Goal: Task Accomplishment & Management: Use online tool/utility

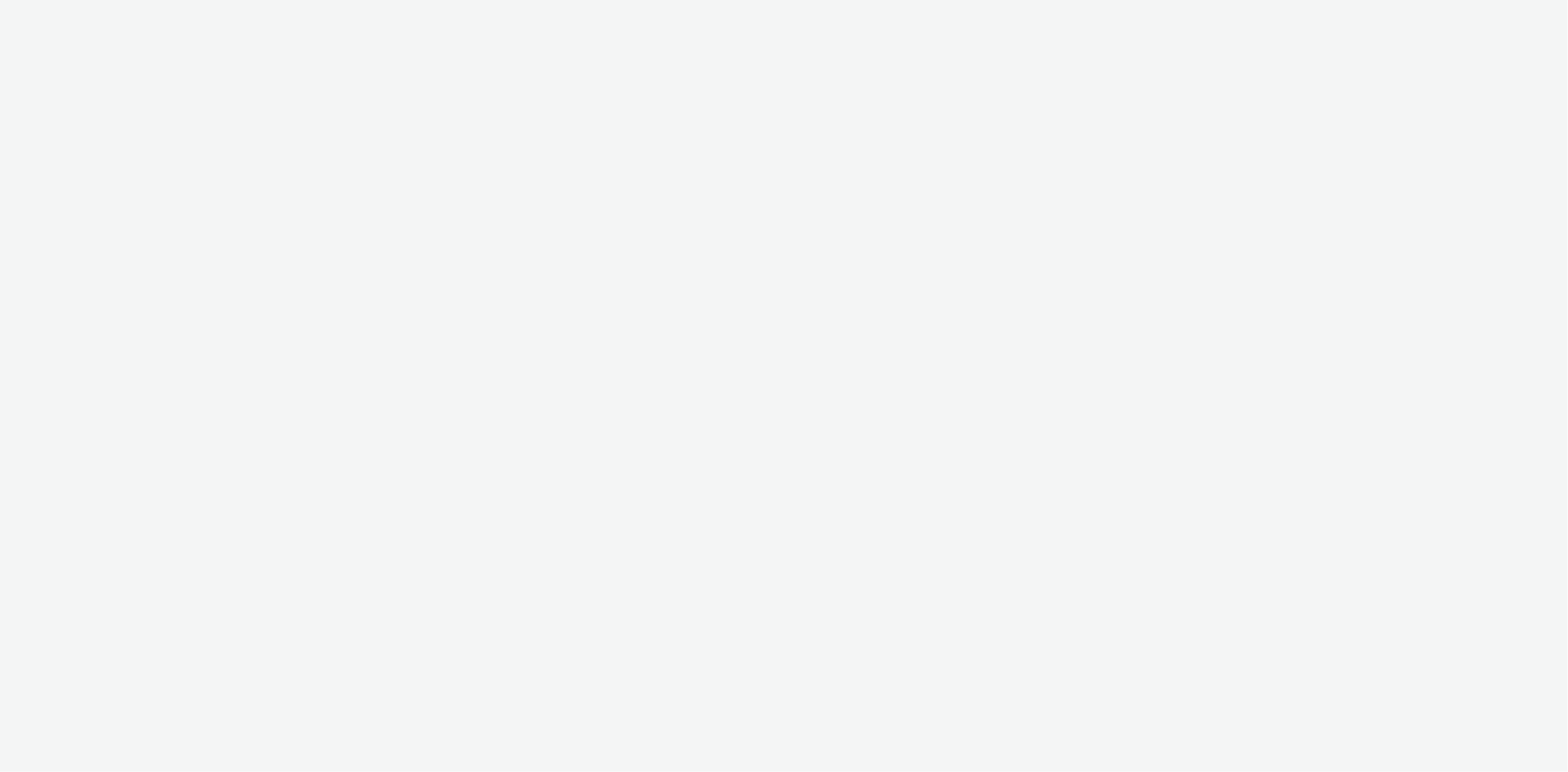
select select "ac009755-aa48-4799-8050-7a339a378eb8"
select select "79162ed7-0017-4339-93b0-3399b708648f"
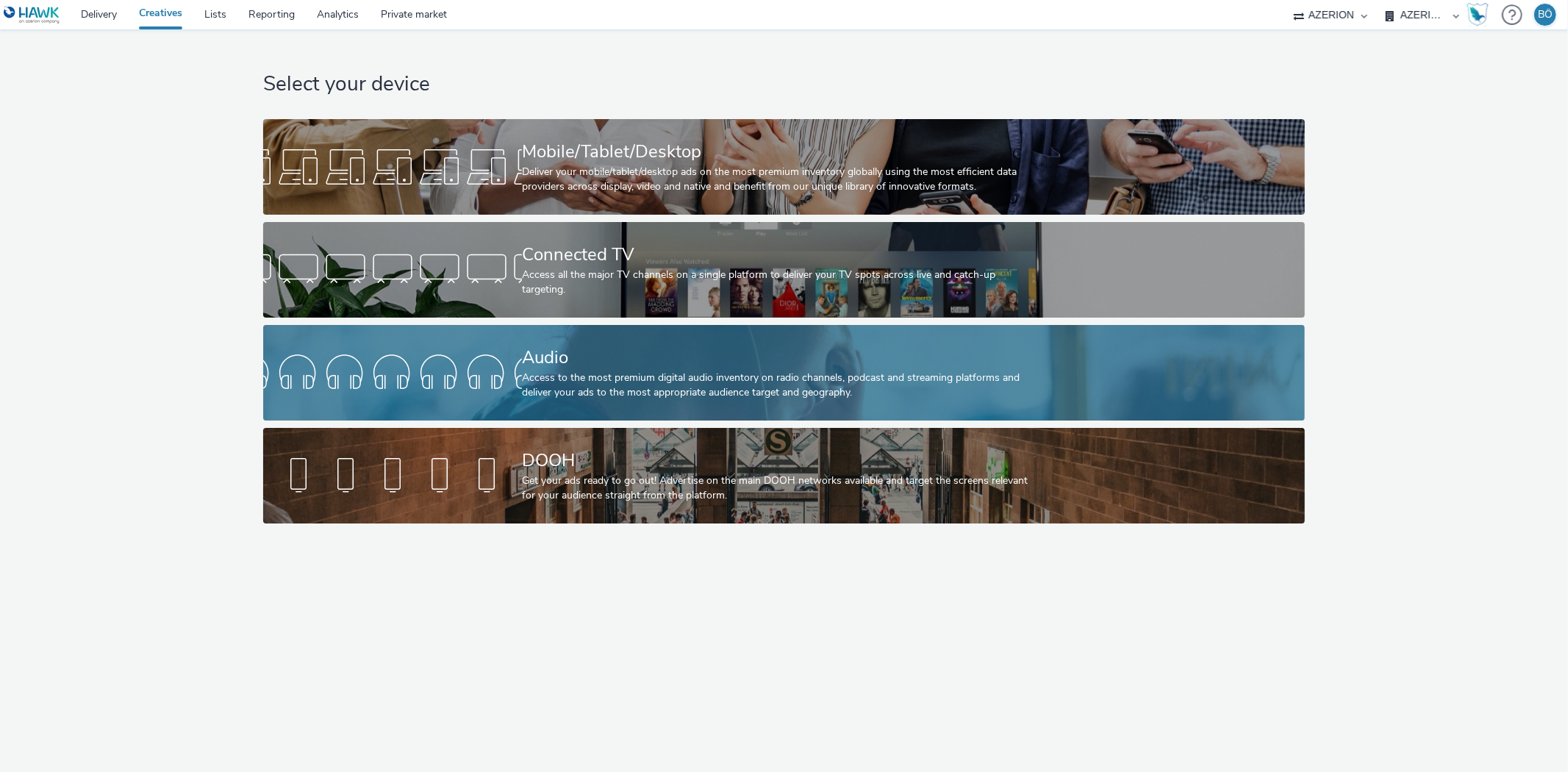
click at [570, 339] on div "Audio Access to the most premium digital audio inventory on radio channels, pod…" at bounding box center [780, 373] width 519 height 95
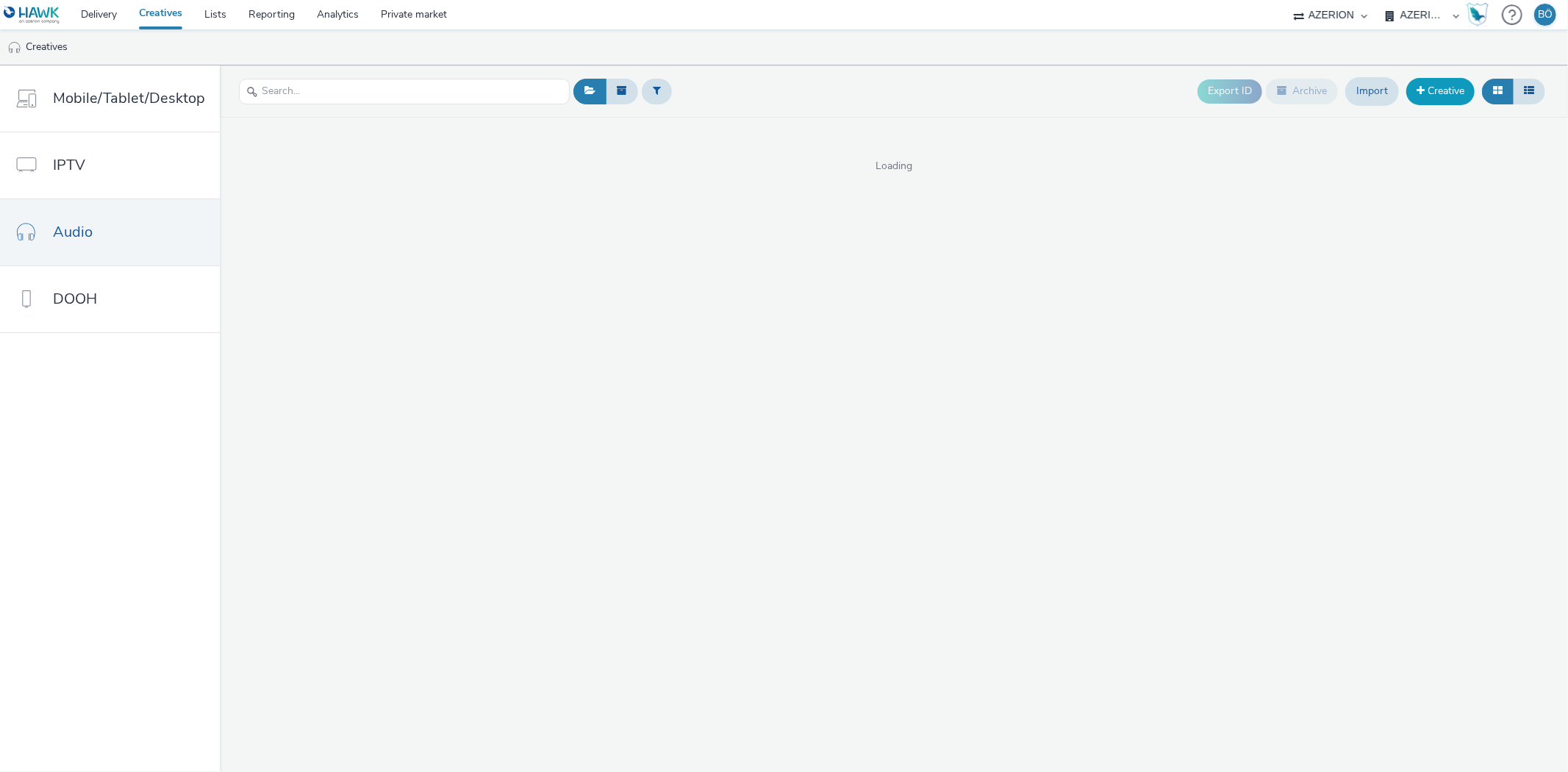
click at [1448, 92] on link "Creative" at bounding box center [1440, 91] width 68 height 26
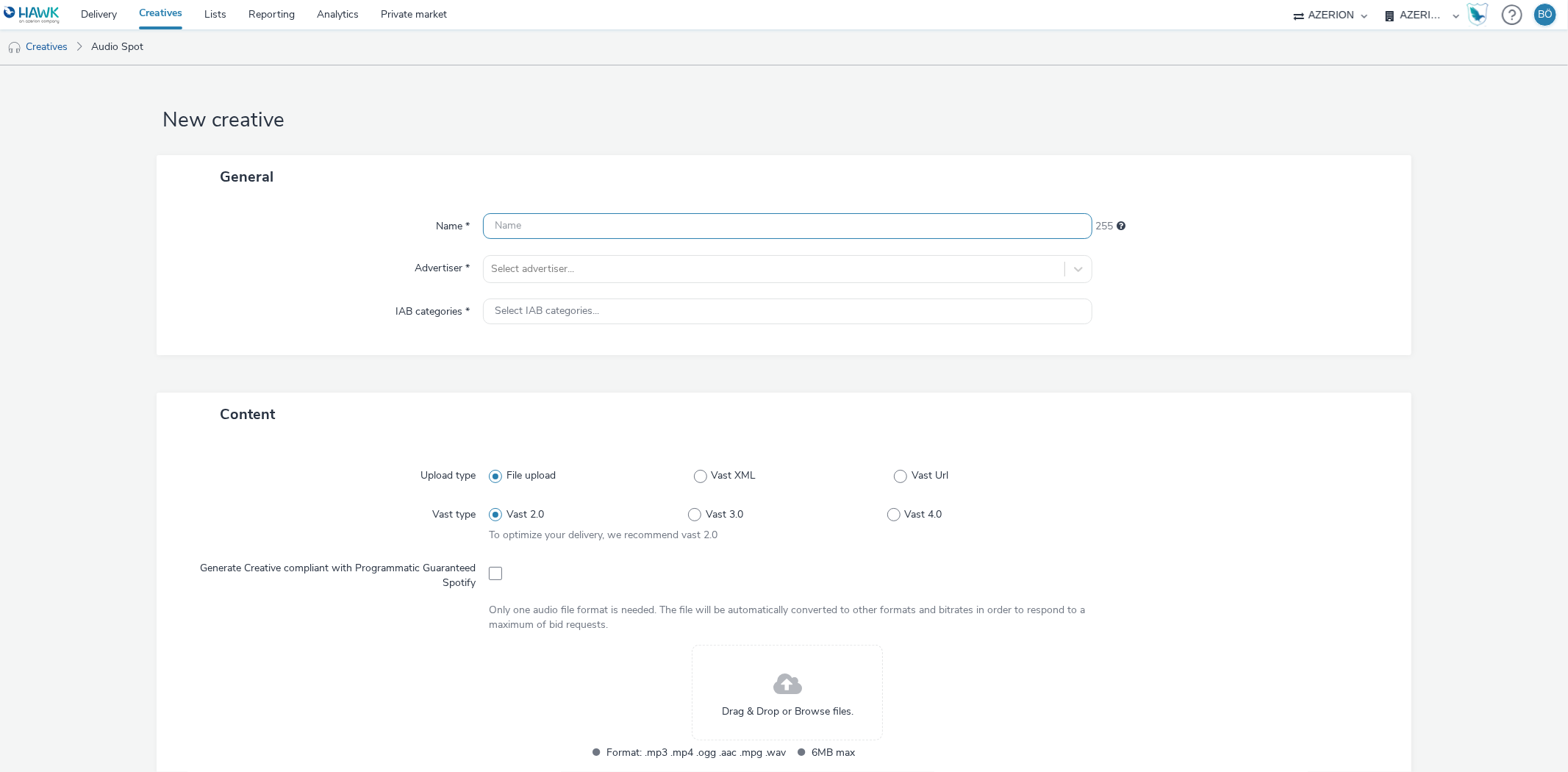
click at [524, 233] on input "text" at bounding box center [787, 226] width 608 height 26
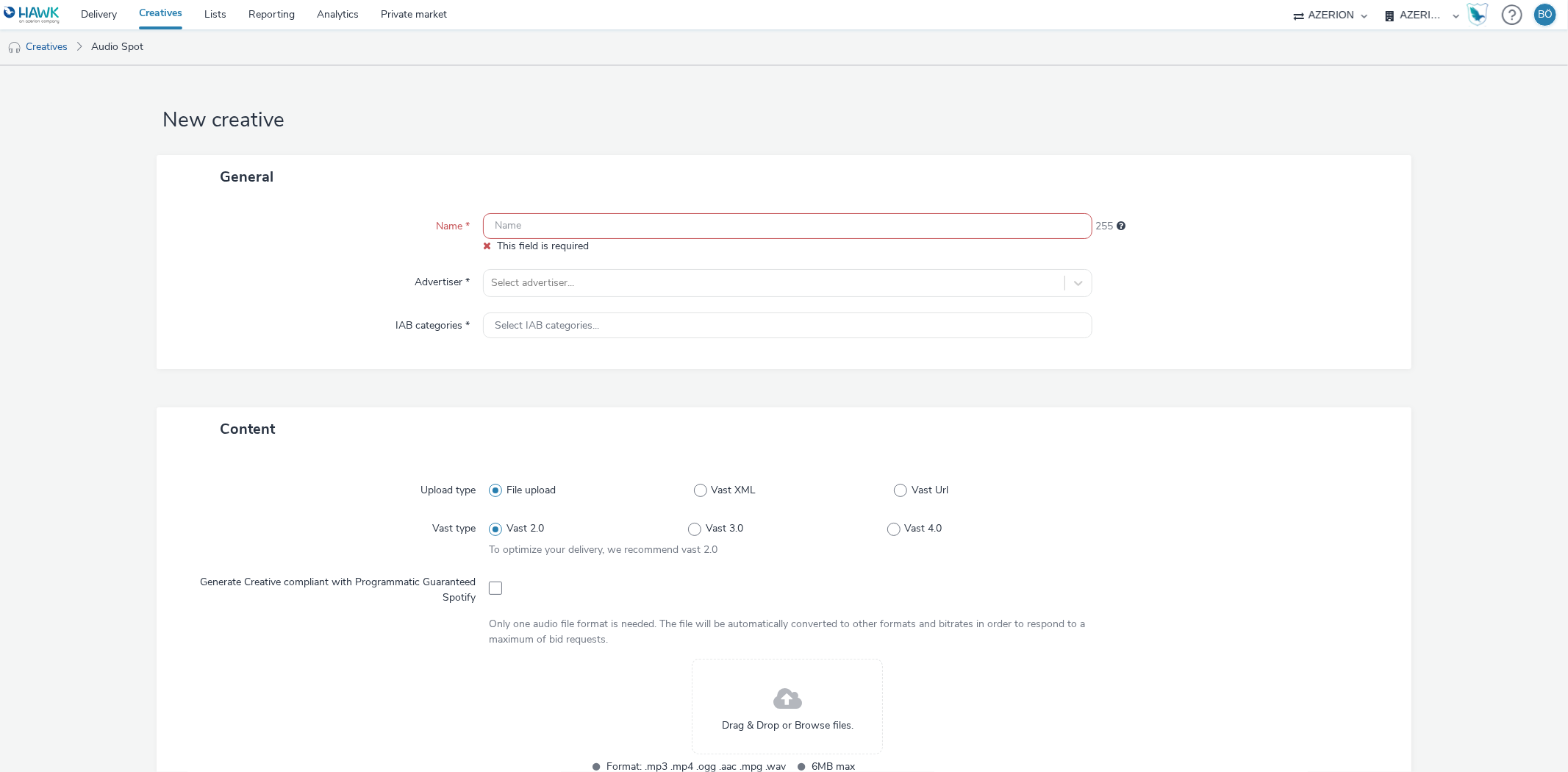
click at [629, 222] on input "text" at bounding box center [787, 226] width 608 height 26
paste input "250901 25679 MEUBLES STEINMETZ_LIQUIDATION"
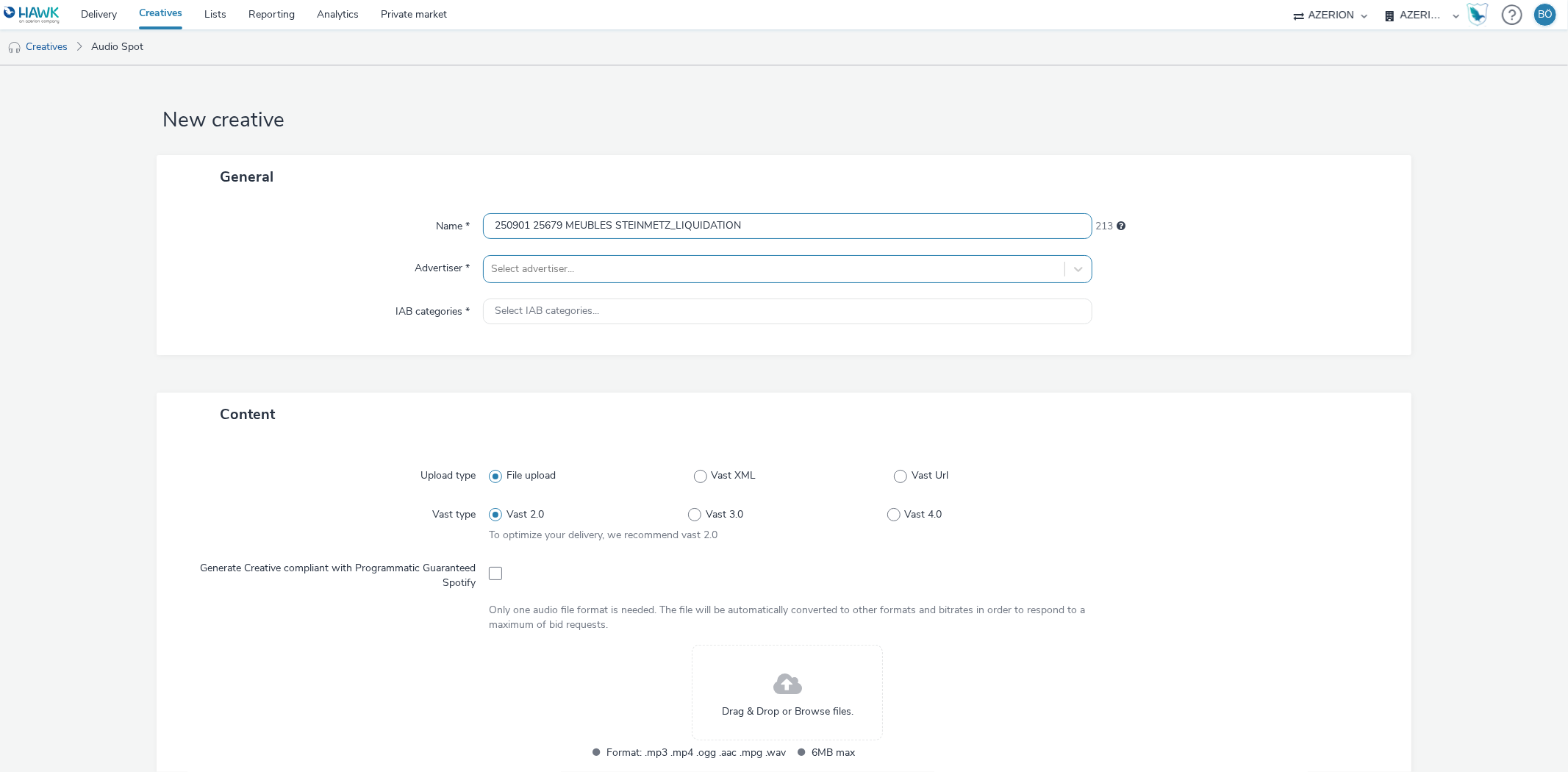
type input "250901 25679 MEUBLES STEINMETZ_LIQUIDATION"
click at [578, 270] on div at bounding box center [773, 268] width 565 height 18
type input "meubles"
click at [599, 321] on li "MS [PERSON_NAME]" at bounding box center [787, 310] width 608 height 50
type input "[URL][DOMAIN_NAME][PERSON_NAME]"
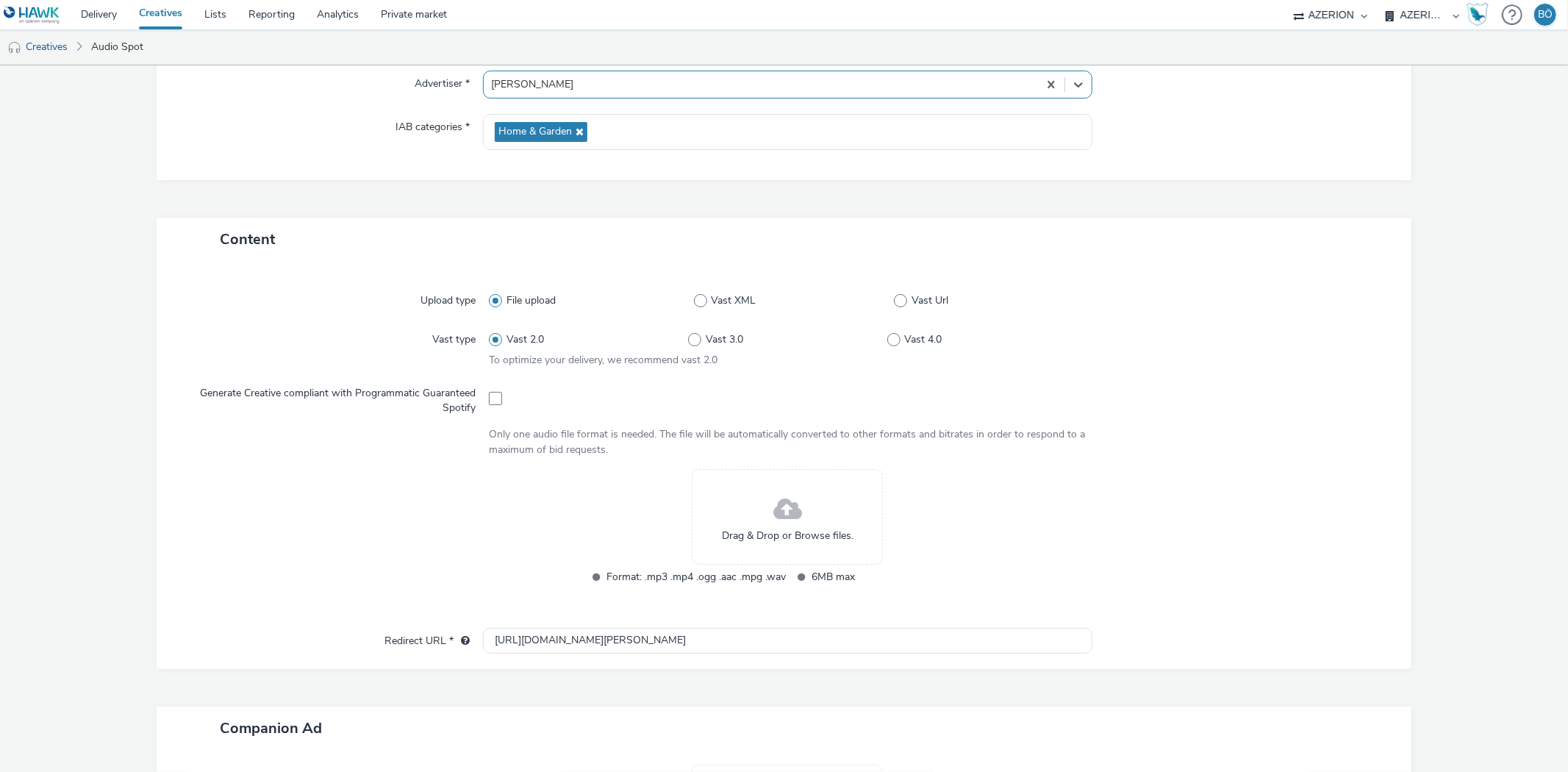
scroll to position [174, 0]
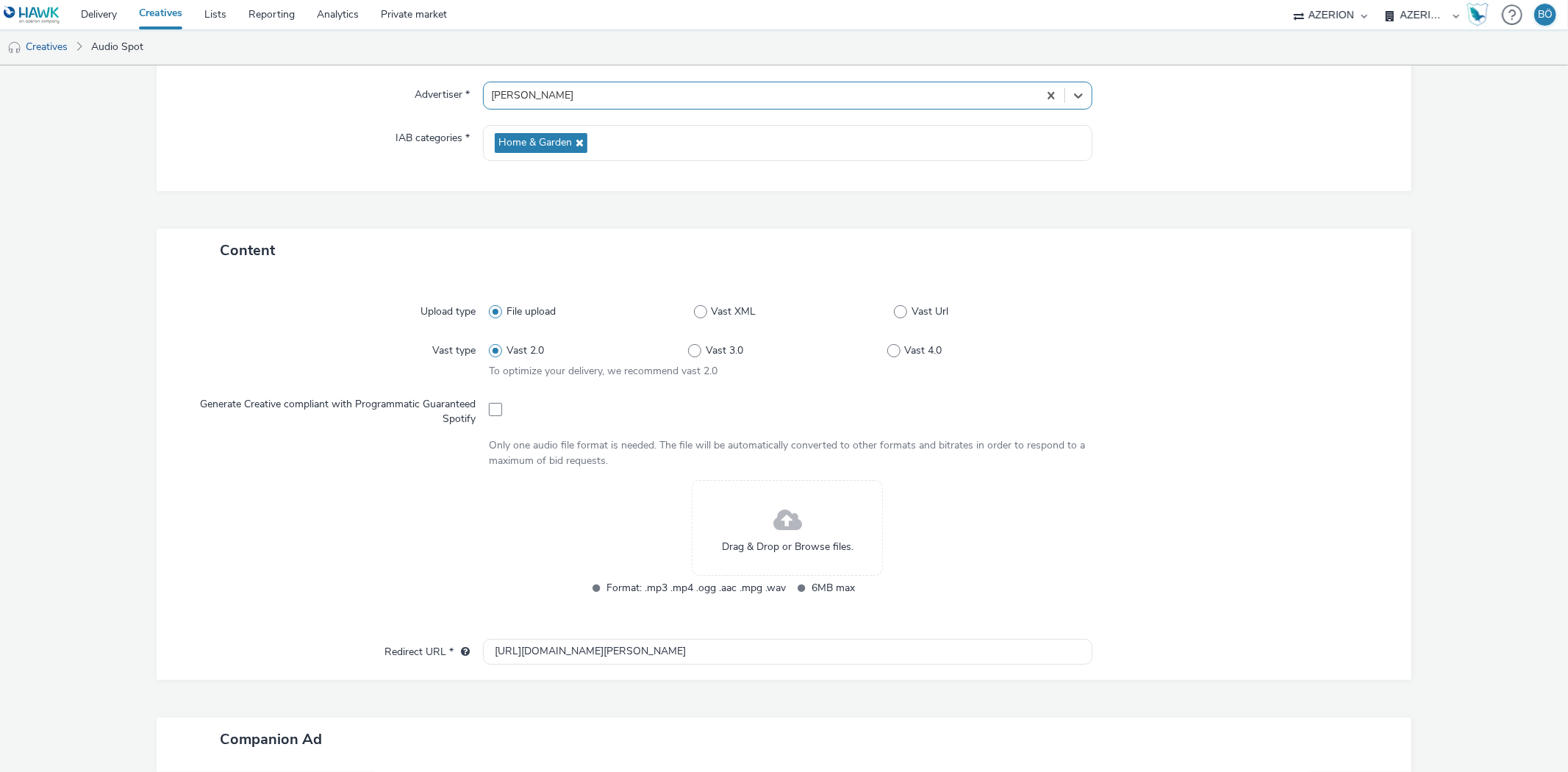
click at [760, 519] on div "Drag & Drop or Browse files." at bounding box center [787, 528] width 192 height 95
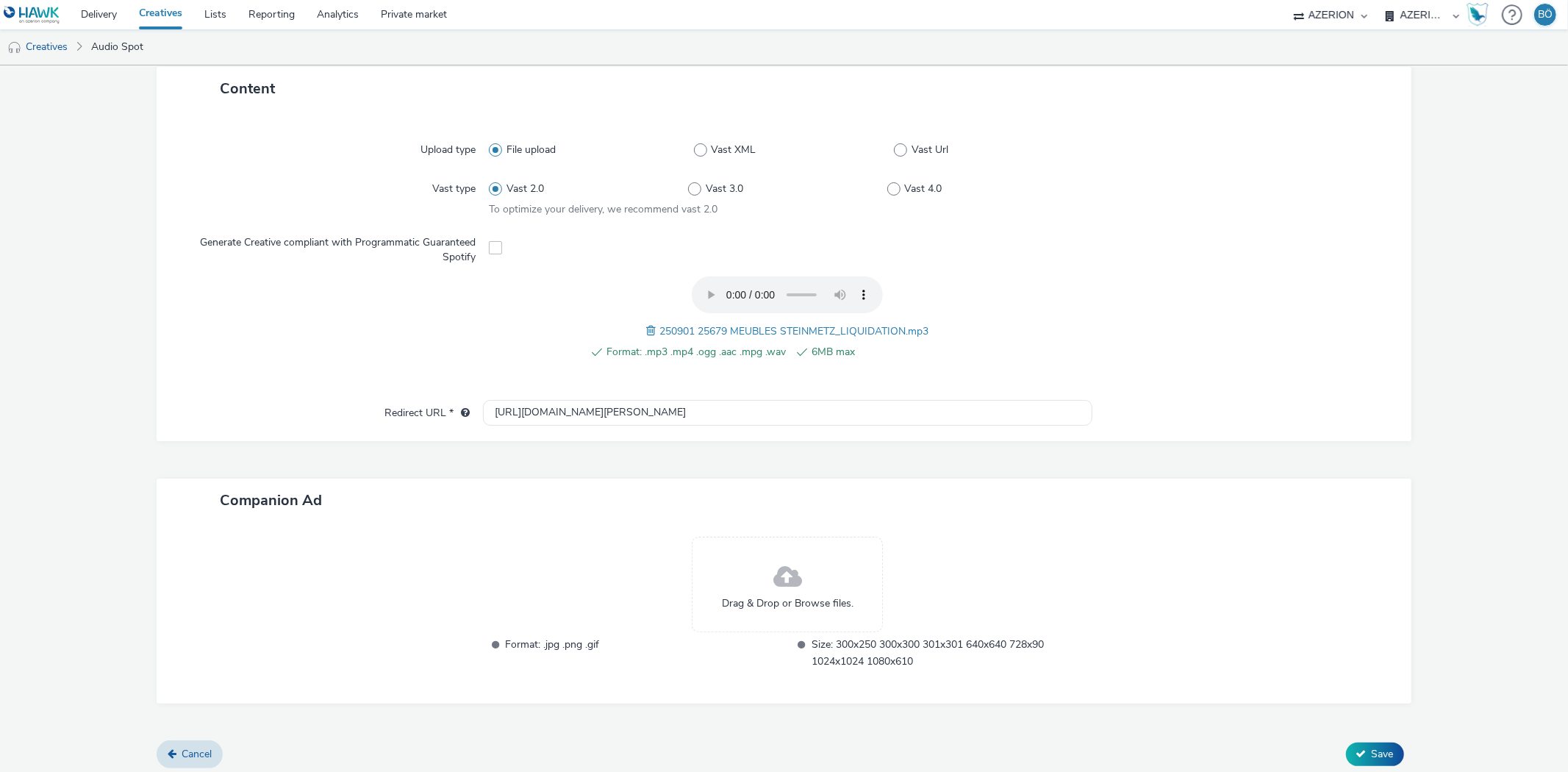
scroll to position [340, 0]
click at [1358, 750] on button "Save" at bounding box center [1375, 749] width 58 height 23
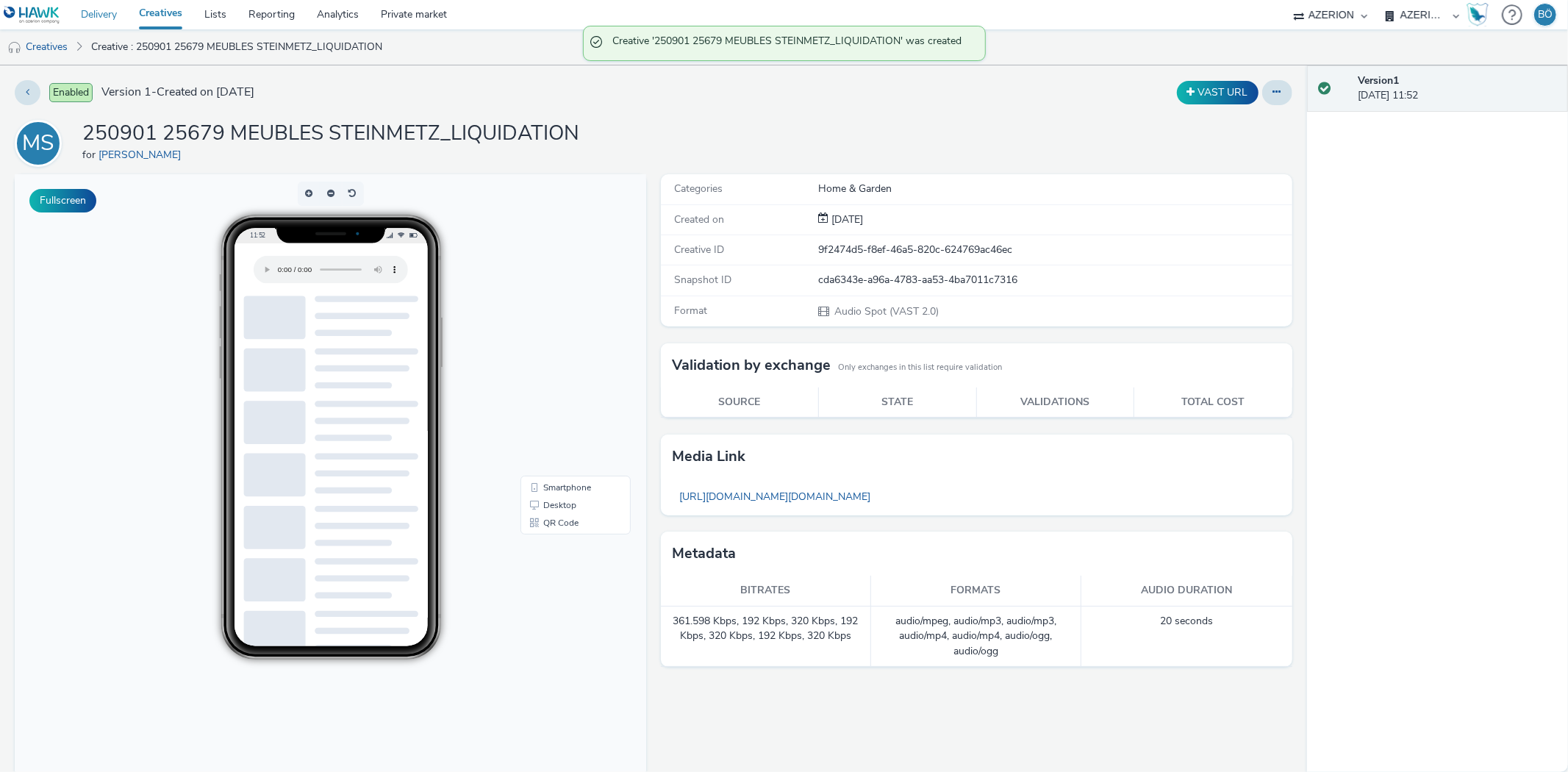
click at [111, 10] on link "Delivery" at bounding box center [99, 14] width 58 height 29
